Goal: Use online tool/utility: Utilize a website feature to perform a specific function

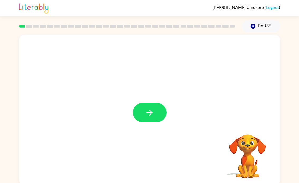
click at [148, 108] on button "button" at bounding box center [150, 112] width 34 height 19
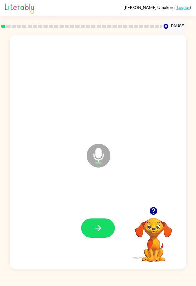
click at [98, 183] on icon "button" at bounding box center [98, 227] width 9 height 9
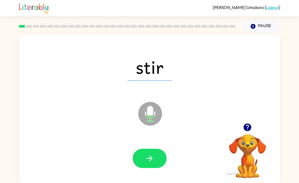
click at [156, 153] on button "button" at bounding box center [150, 158] width 34 height 19
click at [159, 159] on button "button" at bounding box center [150, 158] width 34 height 19
click at [156, 159] on button "button" at bounding box center [150, 158] width 34 height 19
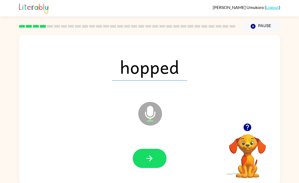
click at [154, 151] on button "button" at bounding box center [150, 158] width 34 height 19
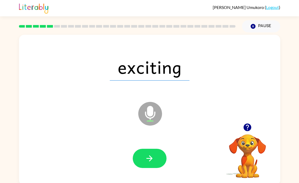
click at [158, 154] on button "button" at bounding box center [150, 158] width 34 height 19
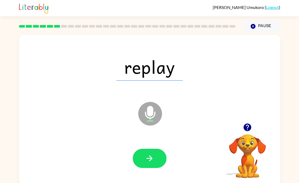
scroll to position [2, 0]
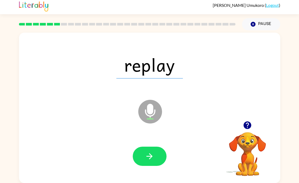
click at [164, 152] on button "button" at bounding box center [150, 156] width 34 height 19
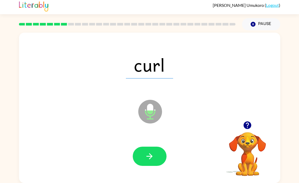
click at [163, 158] on button "button" at bounding box center [150, 156] width 34 height 19
click at [159, 157] on button "button" at bounding box center [150, 156] width 34 height 19
click at [155, 149] on button "button" at bounding box center [150, 156] width 34 height 19
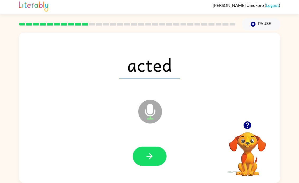
scroll to position [0, 0]
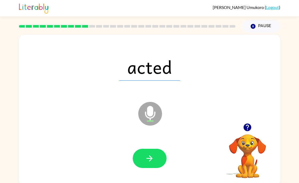
click at [154, 164] on button "button" at bounding box center [150, 158] width 34 height 19
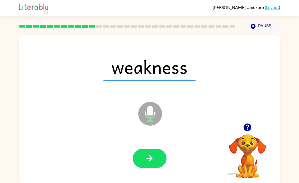
click at [159, 156] on button "button" at bounding box center [150, 158] width 34 height 19
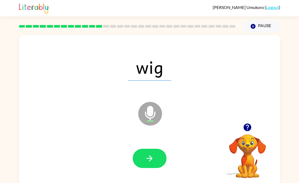
click at [154, 155] on button "button" at bounding box center [150, 158] width 34 height 19
click at [147, 161] on icon "button" at bounding box center [149, 158] width 9 height 9
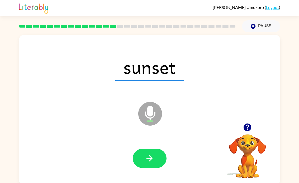
click at [158, 161] on button "button" at bounding box center [150, 158] width 34 height 19
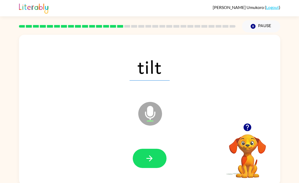
click at [149, 161] on icon "button" at bounding box center [149, 158] width 9 height 9
click at [156, 166] on button "button" at bounding box center [150, 158] width 34 height 19
click at [149, 165] on button "button" at bounding box center [150, 158] width 34 height 19
click at [148, 157] on icon "button" at bounding box center [149, 158] width 9 height 9
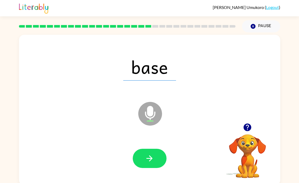
click at [144, 167] on button "button" at bounding box center [150, 158] width 34 height 19
click at [145, 154] on button "button" at bounding box center [150, 158] width 34 height 19
click at [145, 162] on icon "button" at bounding box center [149, 158] width 9 height 9
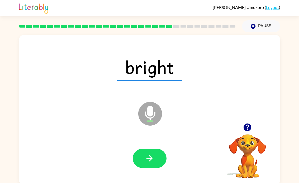
click at [147, 152] on button "button" at bounding box center [150, 158] width 34 height 19
click at [148, 157] on icon "button" at bounding box center [149, 158] width 9 height 9
click at [145, 153] on button "button" at bounding box center [150, 158] width 34 height 19
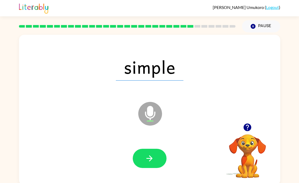
scroll to position [2, 0]
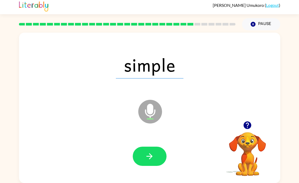
click at [145, 155] on icon "button" at bounding box center [149, 156] width 9 height 9
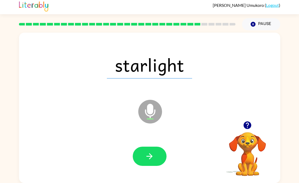
click at [142, 150] on button "button" at bounding box center [150, 156] width 34 height 19
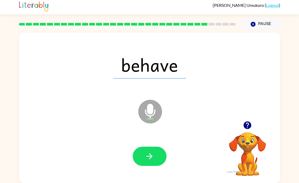
click at [146, 155] on icon "button" at bounding box center [149, 156] width 9 height 9
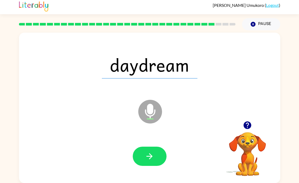
click at [145, 156] on icon "button" at bounding box center [149, 156] width 9 height 9
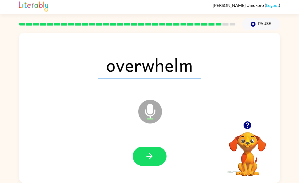
click at [140, 155] on button "button" at bounding box center [150, 156] width 34 height 19
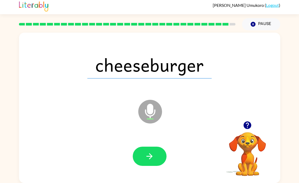
click at [147, 159] on icon "button" at bounding box center [149, 156] width 9 height 9
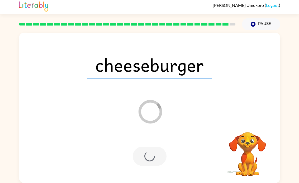
scroll to position [0, 0]
